Goal: Task Accomplishment & Management: Complete application form

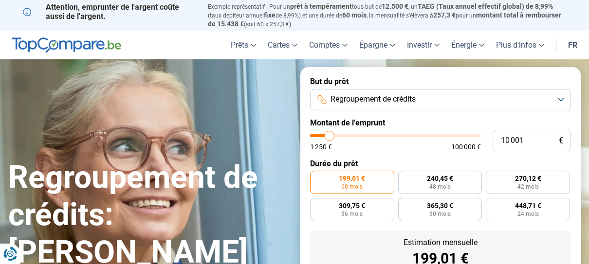
type input "10 750"
type input "10750"
type input "11 000"
type input "11000"
type input "11 250"
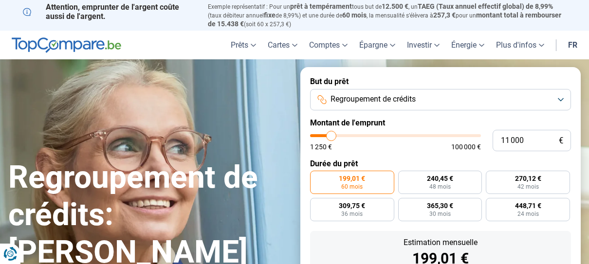
type input "11250"
type input "12 750"
type input "12750"
type input "15 000"
type input "15000"
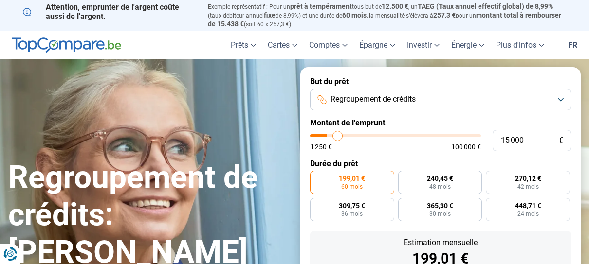
type input "16 000"
type input "16000"
type input "18 500"
type input "18500"
type input "22 250"
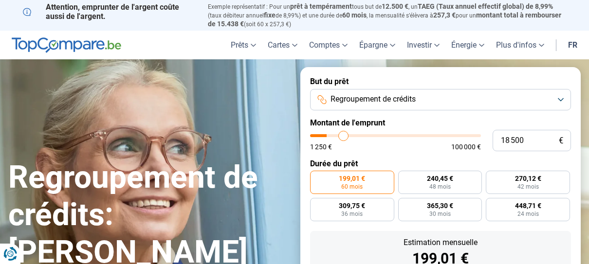
type input "22250"
type input "25 000"
type input "25000"
type input "26 500"
type input "26500"
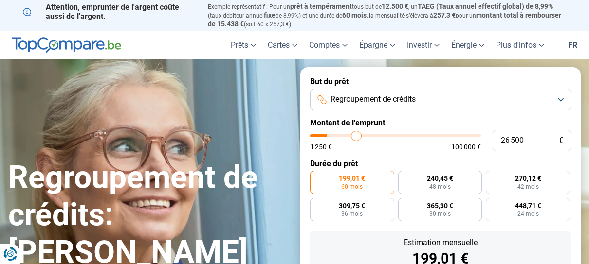
type input "29 500"
type input "29500"
type input "31 000"
type input "31000"
type input "33 500"
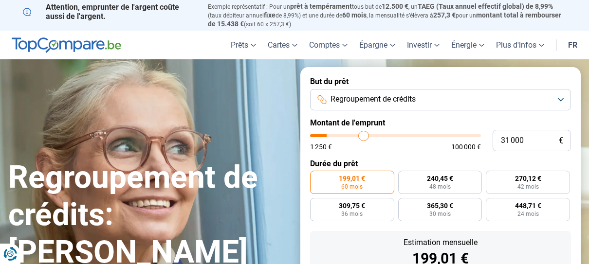
type input "33500"
type input "35 500"
type input "35500"
type input "36 250"
type input "36250"
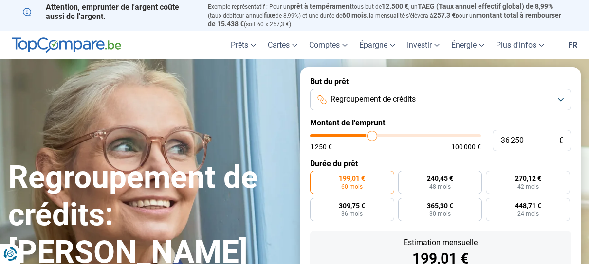
type input "37 000"
type input "37000"
type input "37 500"
type input "37500"
type input "38 000"
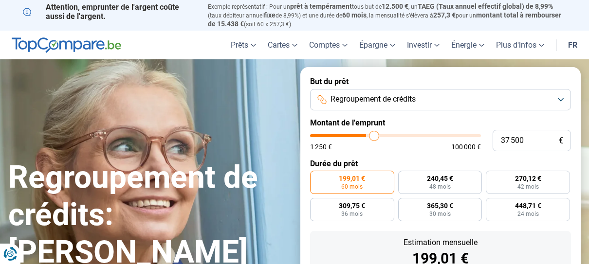
type input "38000"
type input "38 250"
type input "38250"
type input "38 500"
type input "38500"
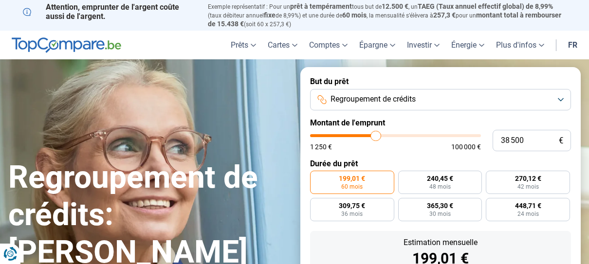
type input "38 750"
type input "38750"
type input "39 000"
type input "39000"
type input "39 500"
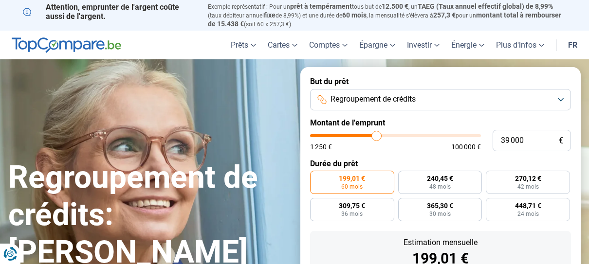
type input "39500"
type input "40 000"
type input "40000"
type input "40 750"
type input "40750"
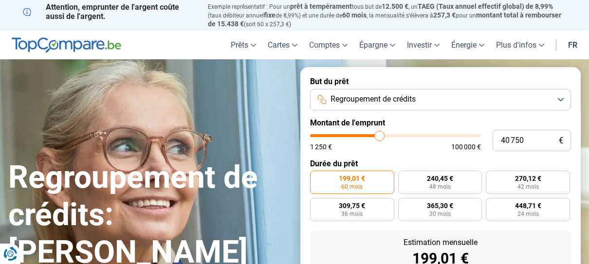
type input "42 750"
type input "42750"
type input "43 500"
type input "43500"
type input "44 250"
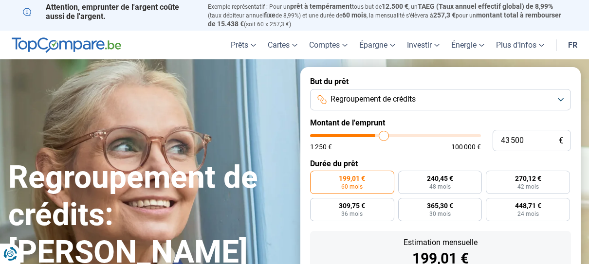
type input "44250"
type input "45 000"
type input "45000"
type input "45 250"
type input "45250"
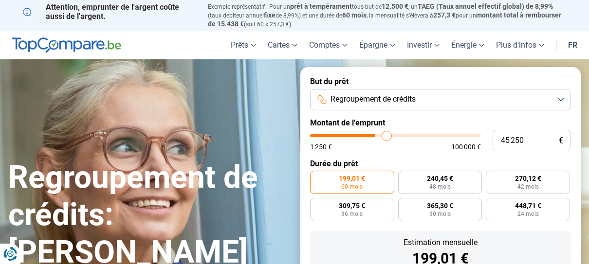
type input "45 750"
type input "45750"
type input "46 000"
drag, startPoint x: 331, startPoint y: 137, endPoint x: 396, endPoint y: 144, distance: 65.6
type input "46000"
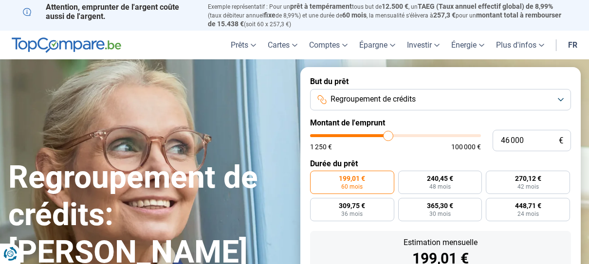
click at [388, 137] on input "range" at bounding box center [395, 135] width 171 height 3
radio input "false"
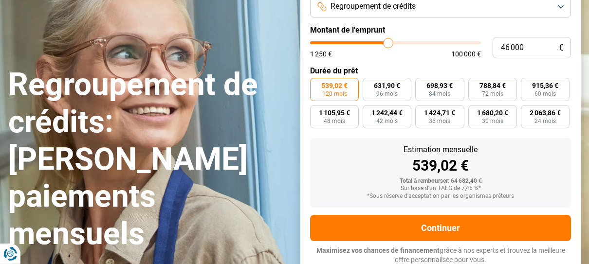
scroll to position [93, 0]
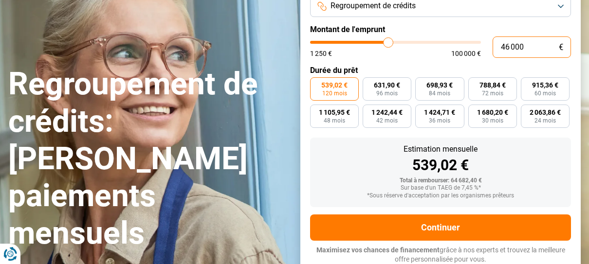
drag, startPoint x: 527, startPoint y: 49, endPoint x: 413, endPoint y: 70, distance: 115.8
click at [493, 58] on input "46 000" at bounding box center [532, 47] width 78 height 21
type input "4 600"
type input "4500"
type input "460"
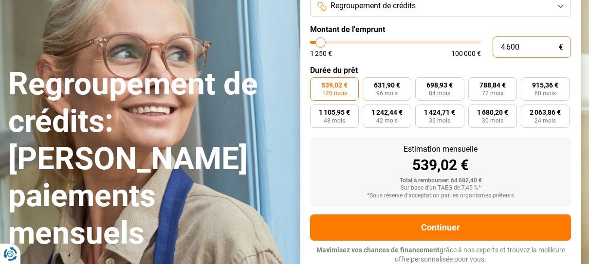
type input "1250"
type input "46"
type input "1250"
type input "4"
type input "1250"
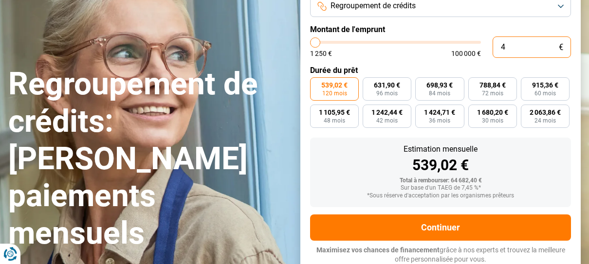
type input "0"
type input "1250"
type input "1"
type input "1250"
type input "17"
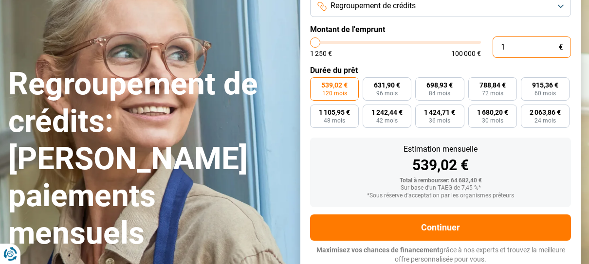
type input "1250"
type input "170"
type input "1250"
type input "1 700"
type input "1750"
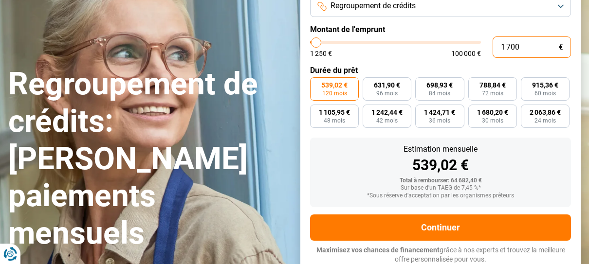
type input "17 000"
type input "17000"
radio input "true"
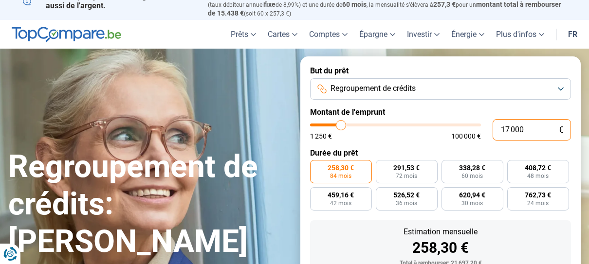
scroll to position [0, 0]
